Goal: Task Accomplishment & Management: Use online tool/utility

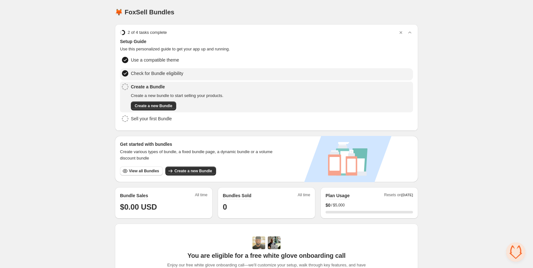
click at [162, 70] on span "Check for Bundle eligibility" at bounding box center [157, 73] width 52 height 6
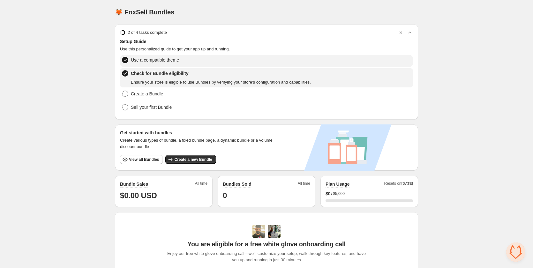
click at [164, 60] on span "Use a compatible theme" at bounding box center [155, 60] width 48 height 6
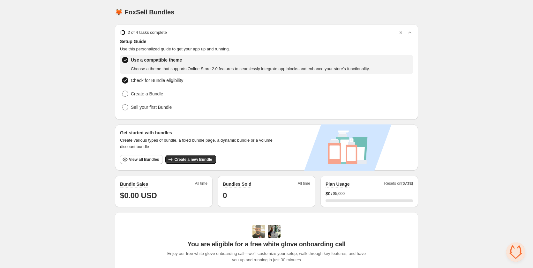
click at [164, 60] on span "Use a compatible theme" at bounding box center [250, 60] width 239 height 6
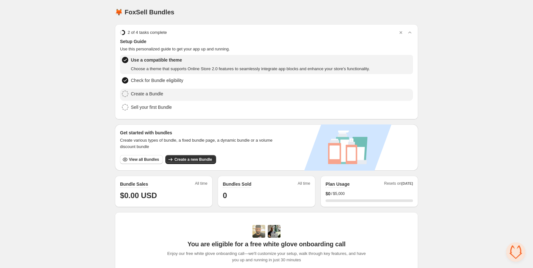
click at [150, 94] on span "Create a Bundle" at bounding box center [147, 94] width 32 height 6
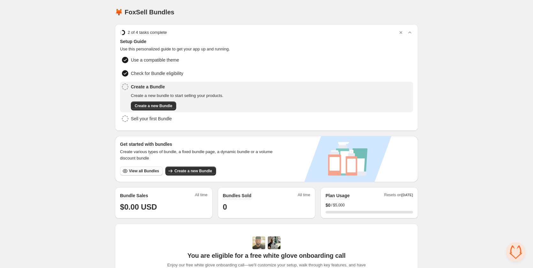
click at [159, 108] on button "Create a new Bundle" at bounding box center [153, 106] width 45 height 9
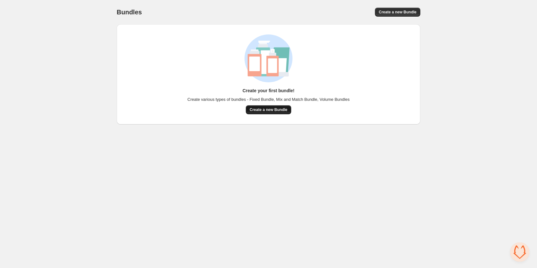
click at [254, 114] on button "Create a new Bundle" at bounding box center [268, 109] width 45 height 9
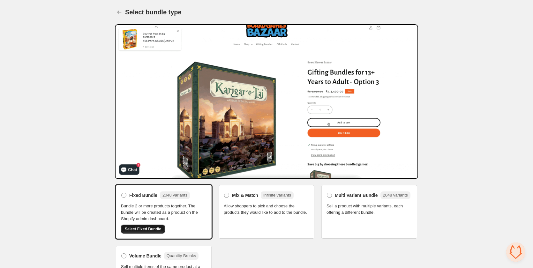
click at [148, 230] on span "Select Fixed Bundle" at bounding box center [143, 229] width 36 height 5
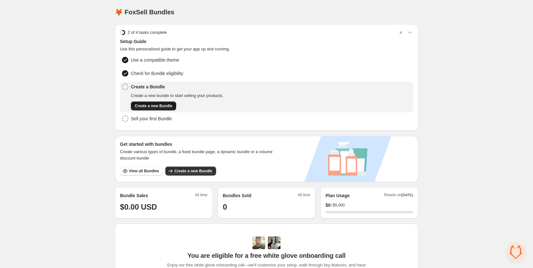
click at [166, 105] on span "Create a new Bundle" at bounding box center [154, 105] width 38 height 5
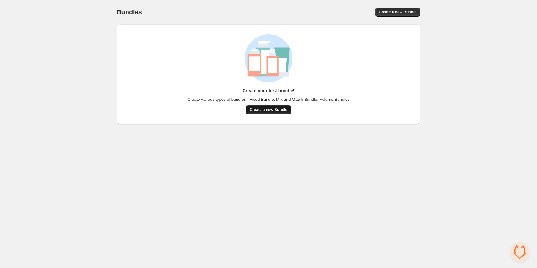
click at [286, 112] on button "Create a new Bundle" at bounding box center [268, 109] width 45 height 9
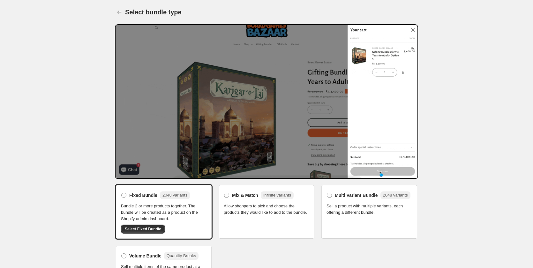
click at [246, 214] on span "Allow shoppers to pick and choose the products they would like to add to the bu…" at bounding box center [267, 209] width 86 height 13
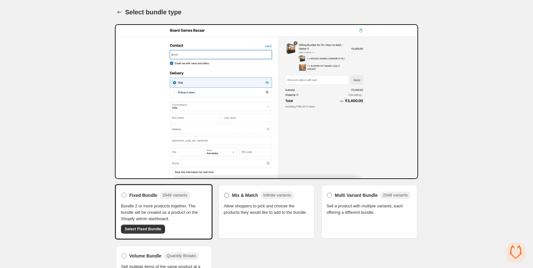
click at [233, 195] on span "Mix & Match" at bounding box center [245, 195] width 26 height 6
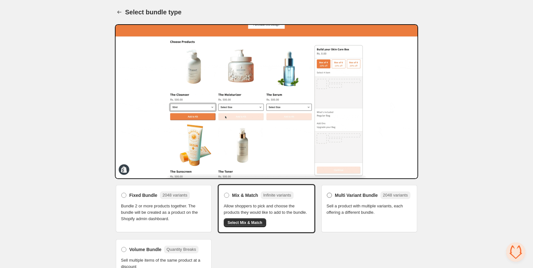
click at [360, 197] on span "Multi Variant Bundle" at bounding box center [356, 195] width 43 height 6
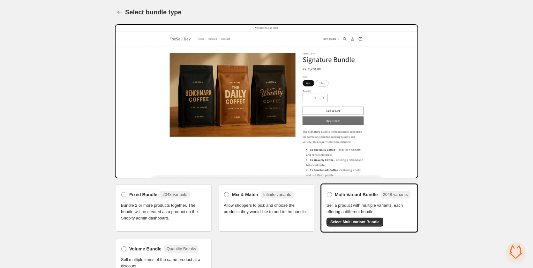
scroll to position [12, 0]
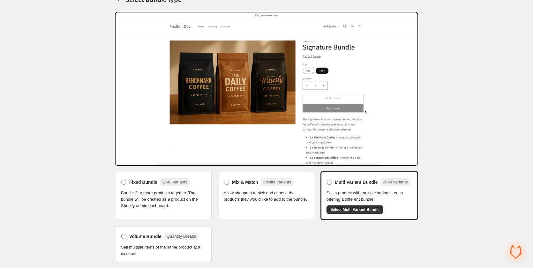
click at [143, 234] on span "Volume Bundle" at bounding box center [145, 236] width 32 height 6
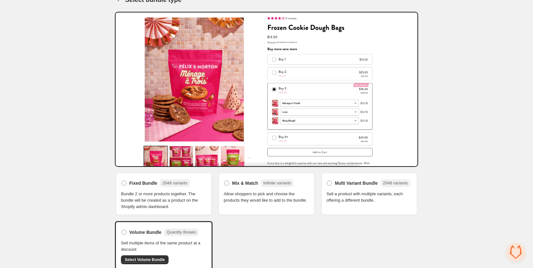
scroll to position [20, 0]
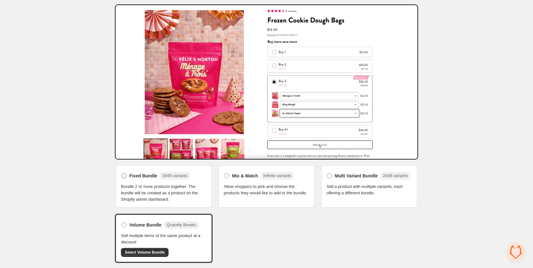
click at [145, 179] on div "Fixed Bundle 2048 variants" at bounding box center [159, 176] width 61 height 8
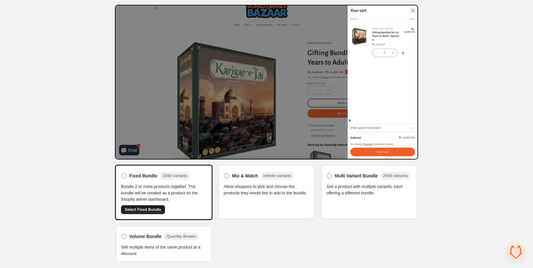
click at [140, 212] on button "Select Fixed Bundle" at bounding box center [143, 209] width 44 height 9
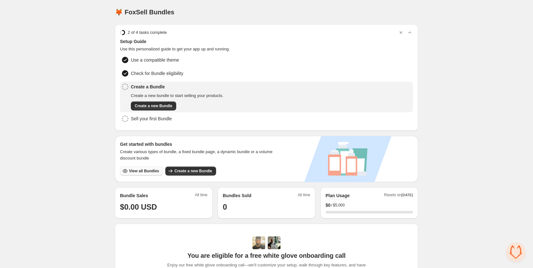
click at [154, 173] on button "View all Bundles" at bounding box center [141, 171] width 43 height 9
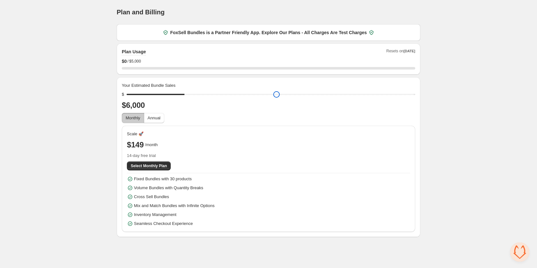
drag, startPoint x: 177, startPoint y: 95, endPoint x: 184, endPoint y: 93, distance: 6.5
click at [184, 93] on input "range" at bounding box center [270, 94] width 288 height 9
click at [158, 119] on span "Annual" at bounding box center [154, 118] width 13 height 5
click at [134, 119] on span "Monthly" at bounding box center [133, 118] width 15 height 5
click at [151, 117] on span "Annual" at bounding box center [154, 118] width 13 height 5
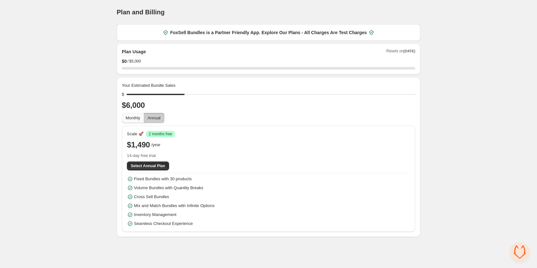
click at [139, 118] on span "Monthly" at bounding box center [133, 118] width 15 height 5
click at [154, 120] on span "Annual" at bounding box center [154, 118] width 13 height 5
click at [137, 122] on button "Monthly" at bounding box center [133, 118] width 22 height 10
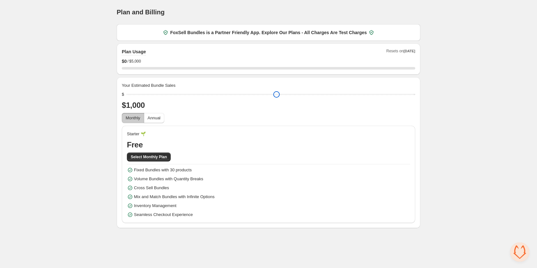
drag, startPoint x: 187, startPoint y: 94, endPoint x: 122, endPoint y: 98, distance: 65.6
click at [126, 98] on input "range" at bounding box center [270, 94] width 288 height 9
drag, startPoint x: 130, startPoint y: 96, endPoint x: 131, endPoint y: 111, distance: 15.0
click at [131, 99] on input "range" at bounding box center [270, 94] width 288 height 9
drag, startPoint x: 129, startPoint y: 95, endPoint x: 122, endPoint y: 100, distance: 8.7
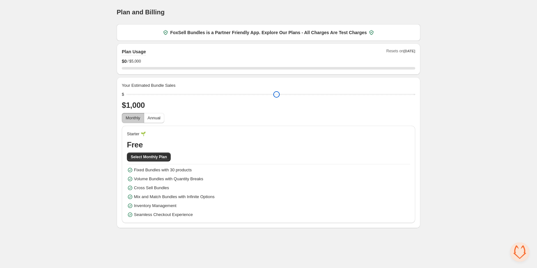
click at [126, 99] on input "range" at bounding box center [270, 94] width 288 height 9
drag, startPoint x: 131, startPoint y: 95, endPoint x: 129, endPoint y: 89, distance: 6.3
click at [129, 90] on input "range" at bounding box center [270, 94] width 288 height 9
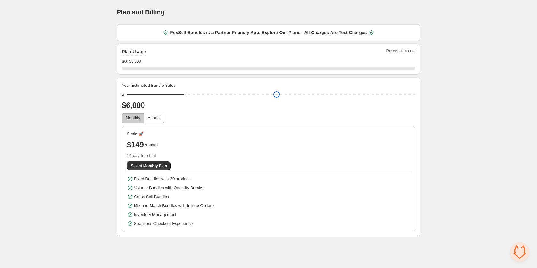
type input "****"
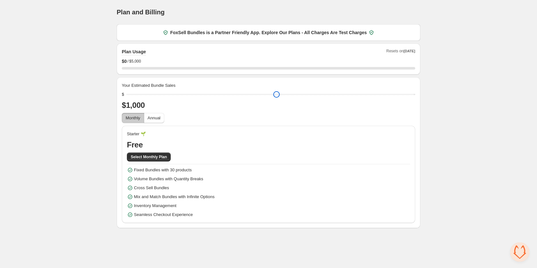
drag, startPoint x: 129, startPoint y: 96, endPoint x: 102, endPoint y: 111, distance: 31.0
click at [126, 99] on input "range" at bounding box center [270, 94] width 288 height 9
click at [61, 119] on div "Home Bundles Analytics Plan and Billing Plan and Billing. This page is ready Pl…" at bounding box center [268, 114] width 537 height 228
click at [399, 52] on span "Resets on Nov 1st" at bounding box center [400, 52] width 29 height 7
click at [137, 54] on h2 "Plan Usage" at bounding box center [134, 52] width 24 height 6
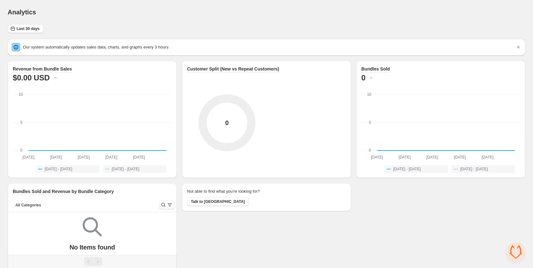
scroll to position [17, 0]
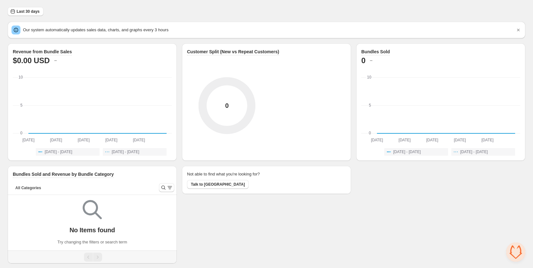
click at [517, 242] on div "Revenue from Bundle Sales $0.00 USD Sep 14th Sep 14th Sep 20th Sep 20th Sep 26t…" at bounding box center [267, 153] width 518 height 220
drag, startPoint x: 516, startPoint y: 255, endPoint x: 513, endPoint y: 260, distance: 6.0
click at [513, 260] on span "Open chat" at bounding box center [516, 252] width 19 height 19
click at [520, 249] on span "Open chat" at bounding box center [516, 252] width 19 height 19
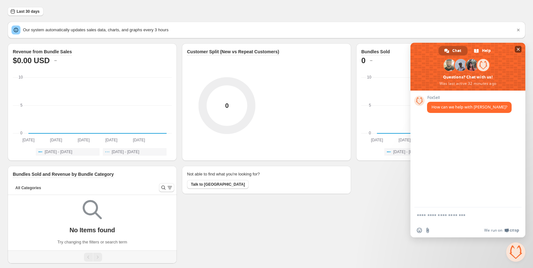
click at [518, 49] on span "Close chat" at bounding box center [518, 49] width 3 height 3
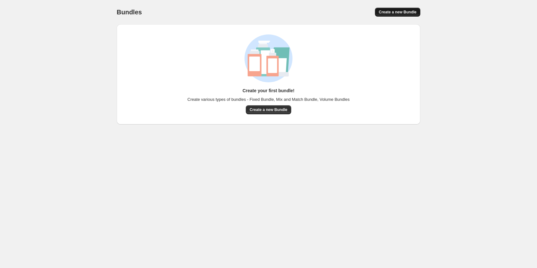
click at [391, 12] on span "Create a new Bundle" at bounding box center [397, 12] width 38 height 5
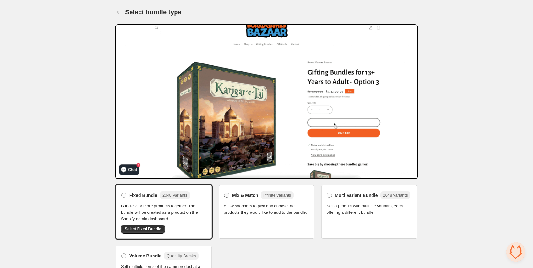
click at [242, 197] on span "Mix & Match" at bounding box center [245, 195] width 26 height 6
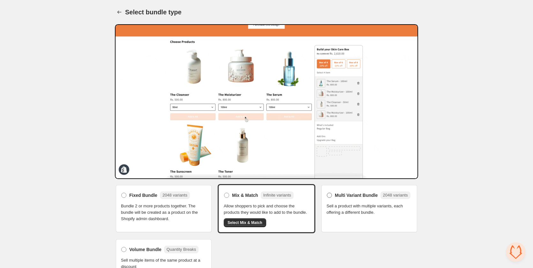
click at [343, 198] on span "Multi Variant Bundle" at bounding box center [356, 195] width 43 height 6
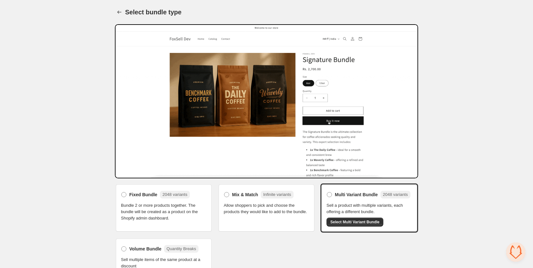
drag, startPoint x: 533, startPoint y: 120, endPoint x: 525, endPoint y: 160, distance: 40.8
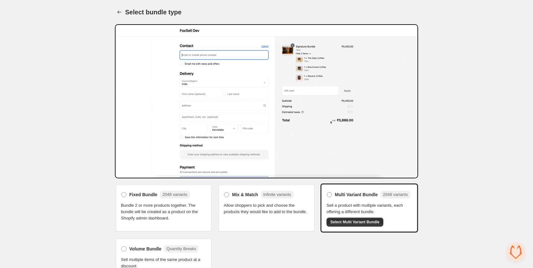
click at [525, 160] on div "Home Bundles Analytics Plan and Billing Select bundle type. This page is ready …" at bounding box center [266, 140] width 533 height 281
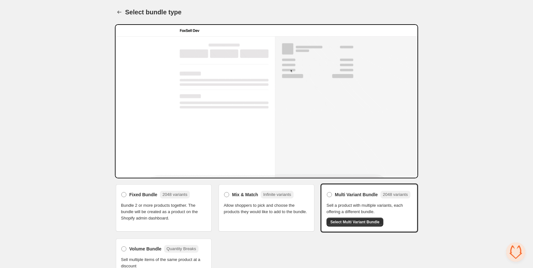
scroll to position [12, 0]
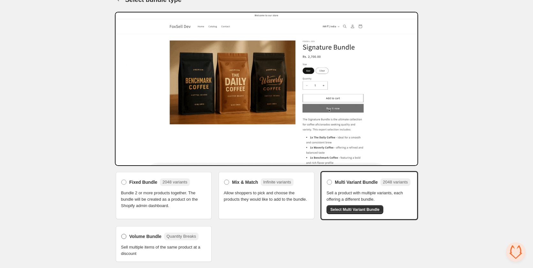
click at [147, 239] on span "Volume Bundle" at bounding box center [145, 236] width 32 height 6
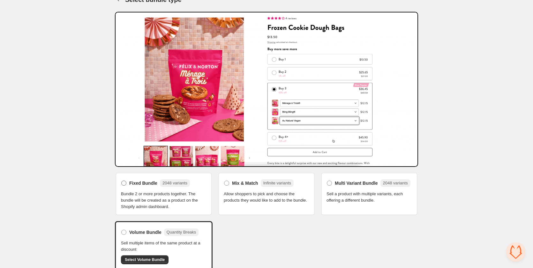
click at [151, 186] on span "Fixed Bundle" at bounding box center [143, 183] width 28 height 6
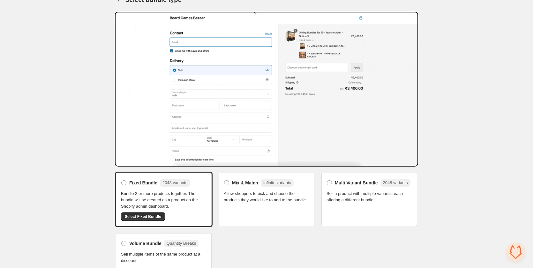
click at [148, 251] on span "Sell multiple items of the same product at a discount" at bounding box center [164, 257] width 86 height 13
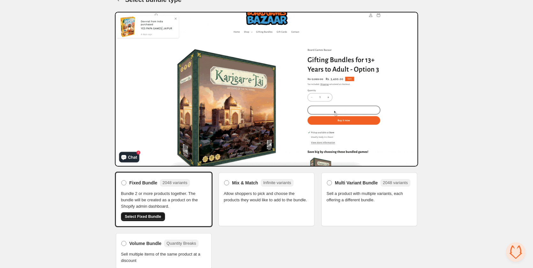
click at [151, 218] on span "Select Fixed Bundle" at bounding box center [143, 216] width 36 height 5
